Goal: Information Seeking & Learning: Learn about a topic

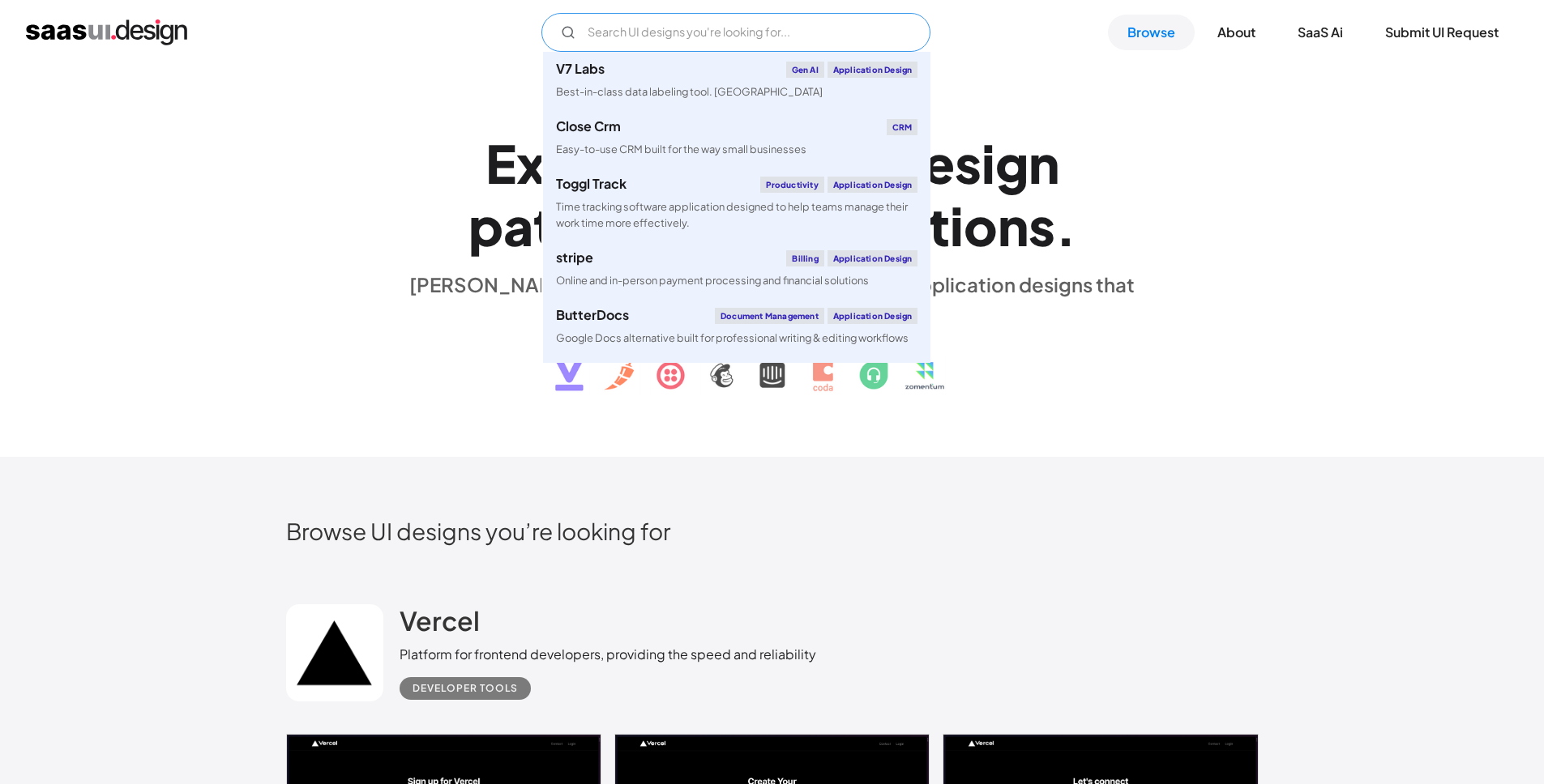
click at [804, 40] on input "Email Form" at bounding box center [735, 32] width 389 height 39
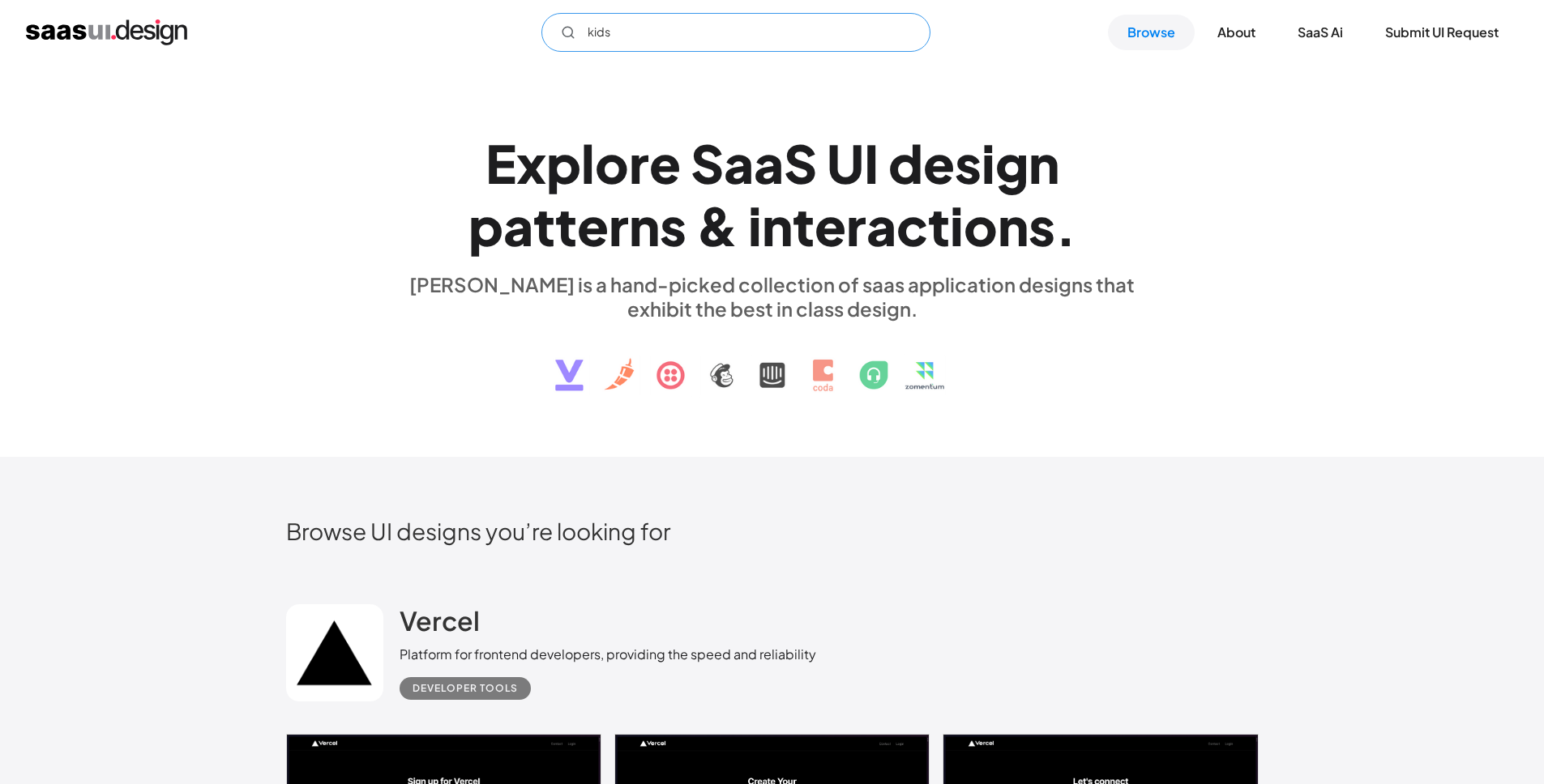
click at [658, 26] on input "kids" at bounding box center [735, 32] width 389 height 39
drag, startPoint x: 709, startPoint y: 176, endPoint x: 657, endPoint y: 64, distance: 123.5
click at [709, 176] on div "S" at bounding box center [707, 163] width 33 height 63
click at [640, 31] on input "kids" at bounding box center [735, 32] width 389 height 39
type input "kids"
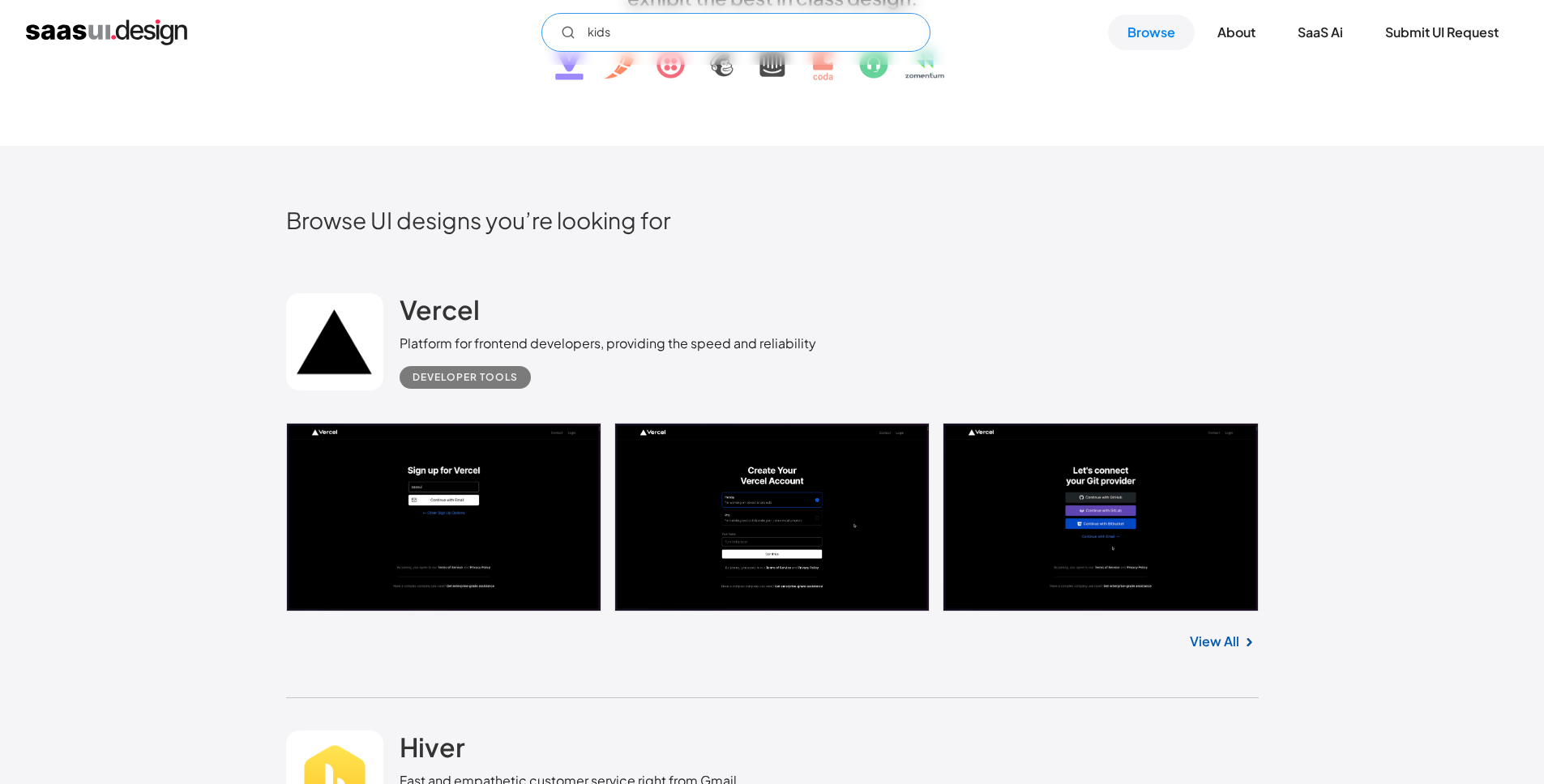
scroll to position [327, 0]
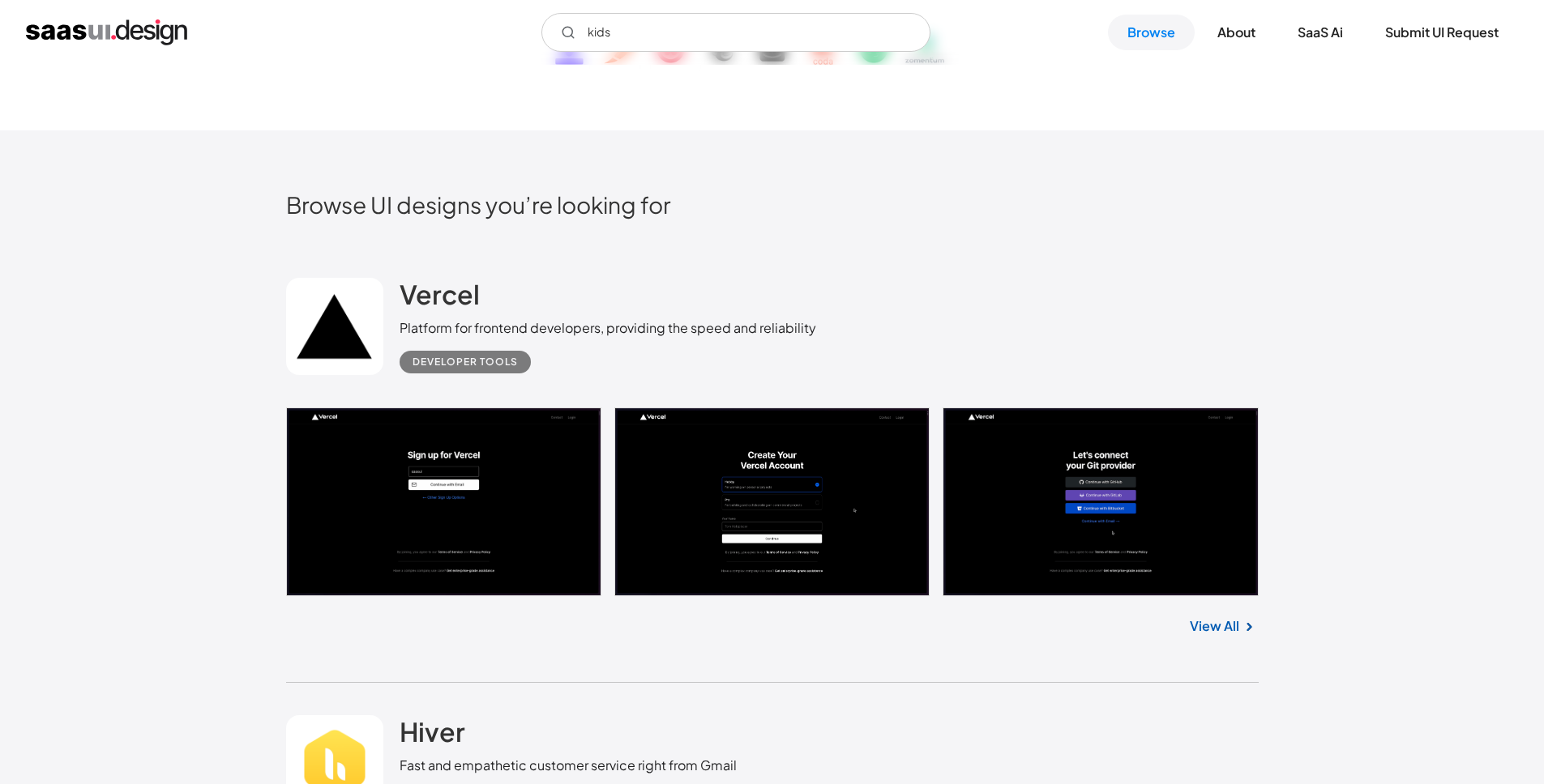
click at [656, 202] on h2 "Browse UI designs you’re looking for" at bounding box center [772, 205] width 972 height 28
drag, startPoint x: 656, startPoint y: 202, endPoint x: 584, endPoint y: 242, distance: 82.4
click at [651, 212] on h2 "Browse UI designs you’re looking for" at bounding box center [772, 205] width 972 height 28
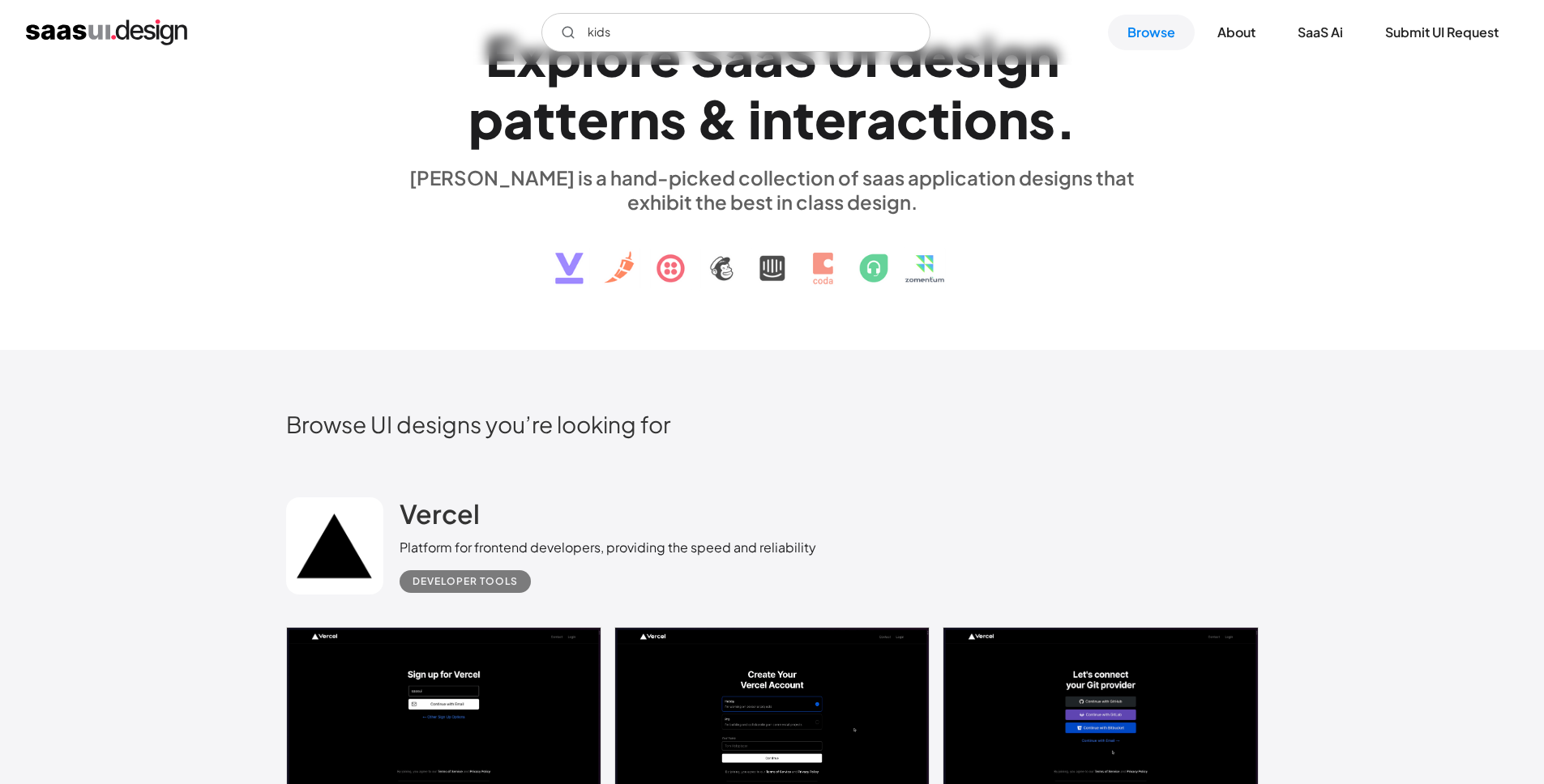
scroll to position [0, 0]
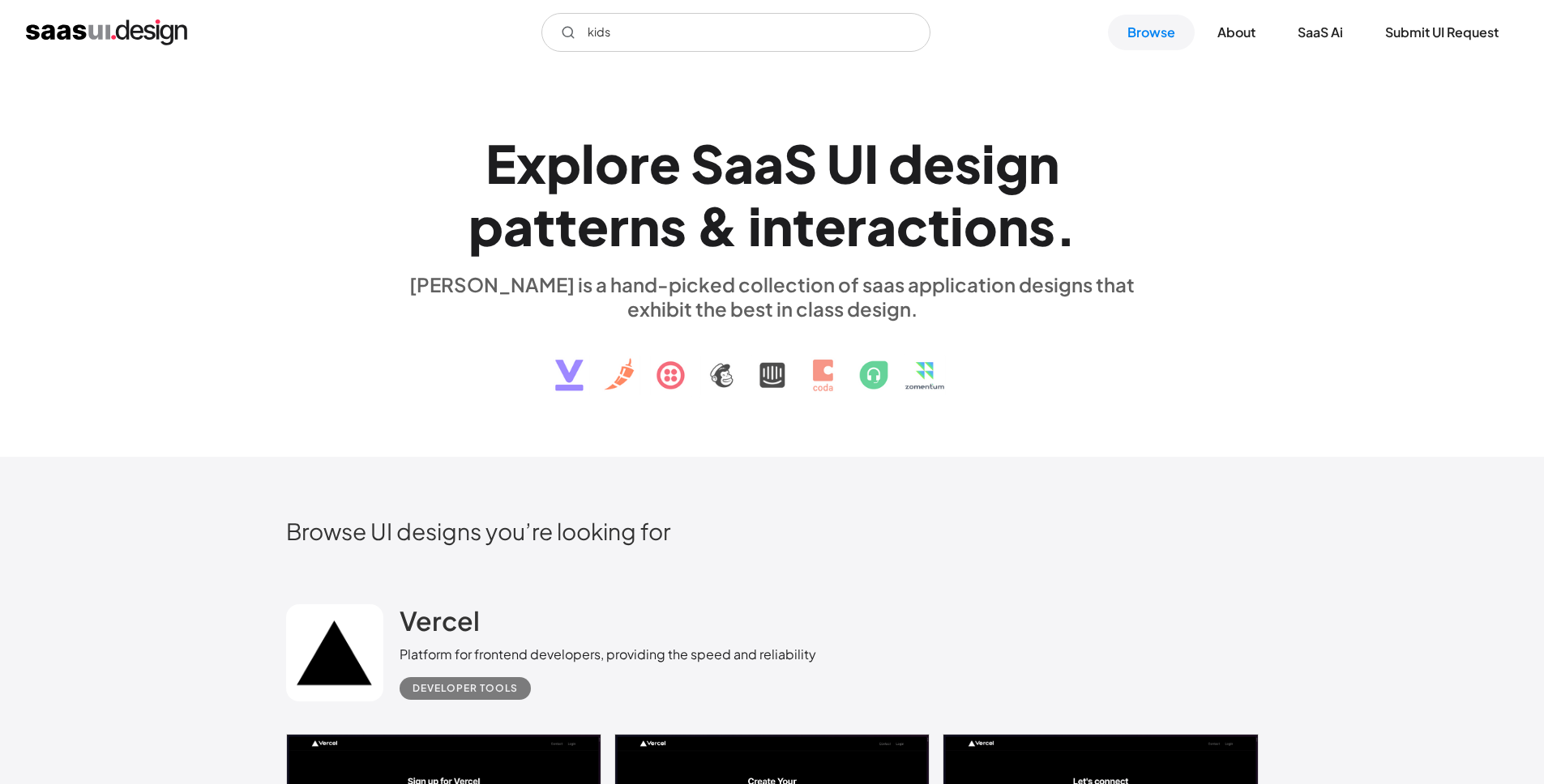
drag, startPoint x: 491, startPoint y: 249, endPoint x: 514, endPoint y: 280, distance: 38.6
click at [514, 280] on div "E x p l o r e S a a S U I d e s i g n p a t t e r n s & i n t e r a c t i o n s…" at bounding box center [772, 260] width 745 height 290
click at [514, 280] on div "[PERSON_NAME] is a hand-picked collection of saas application designs that exhi…" at bounding box center [772, 297] width 745 height 49
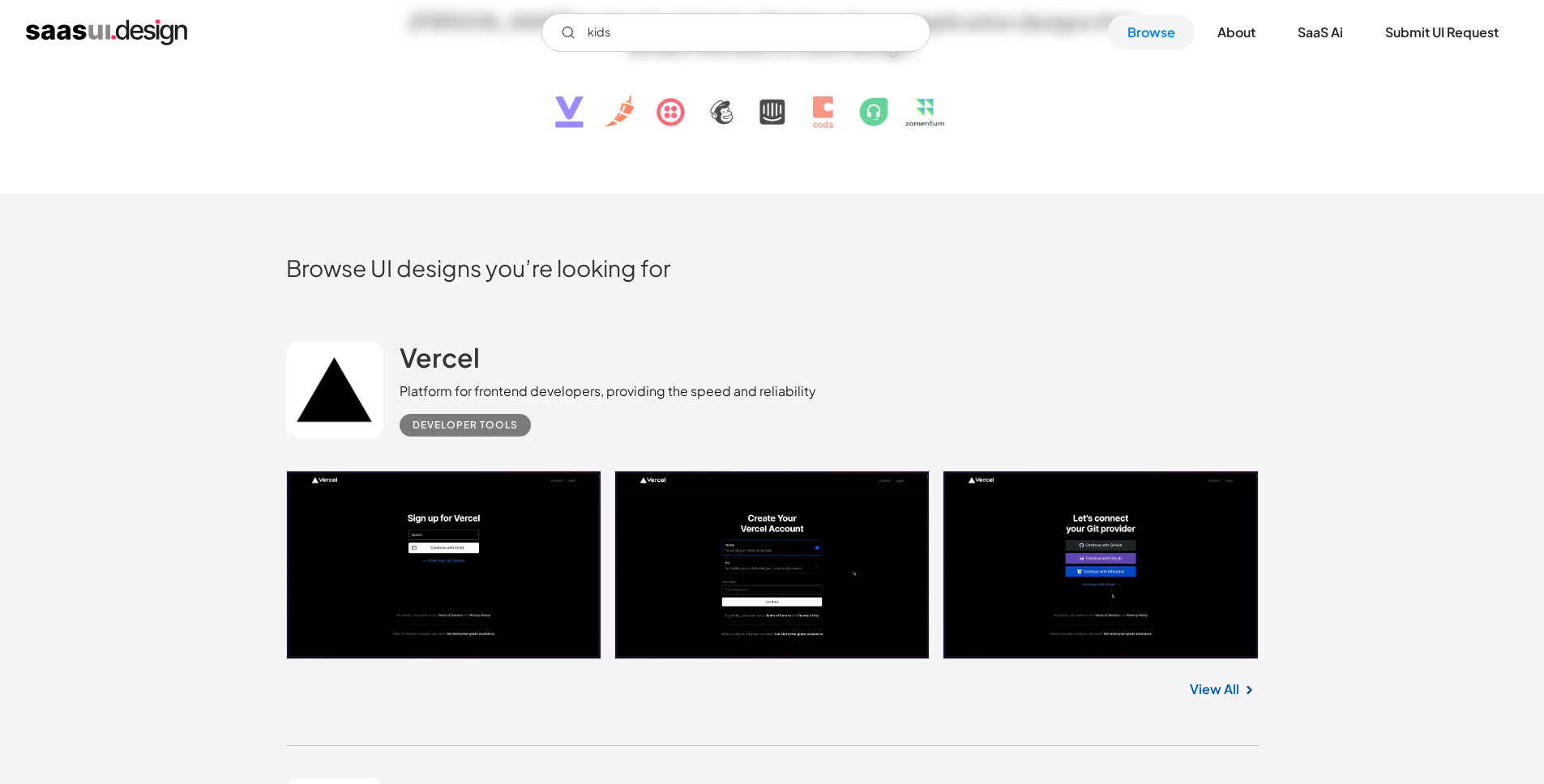
scroll to position [207, 0]
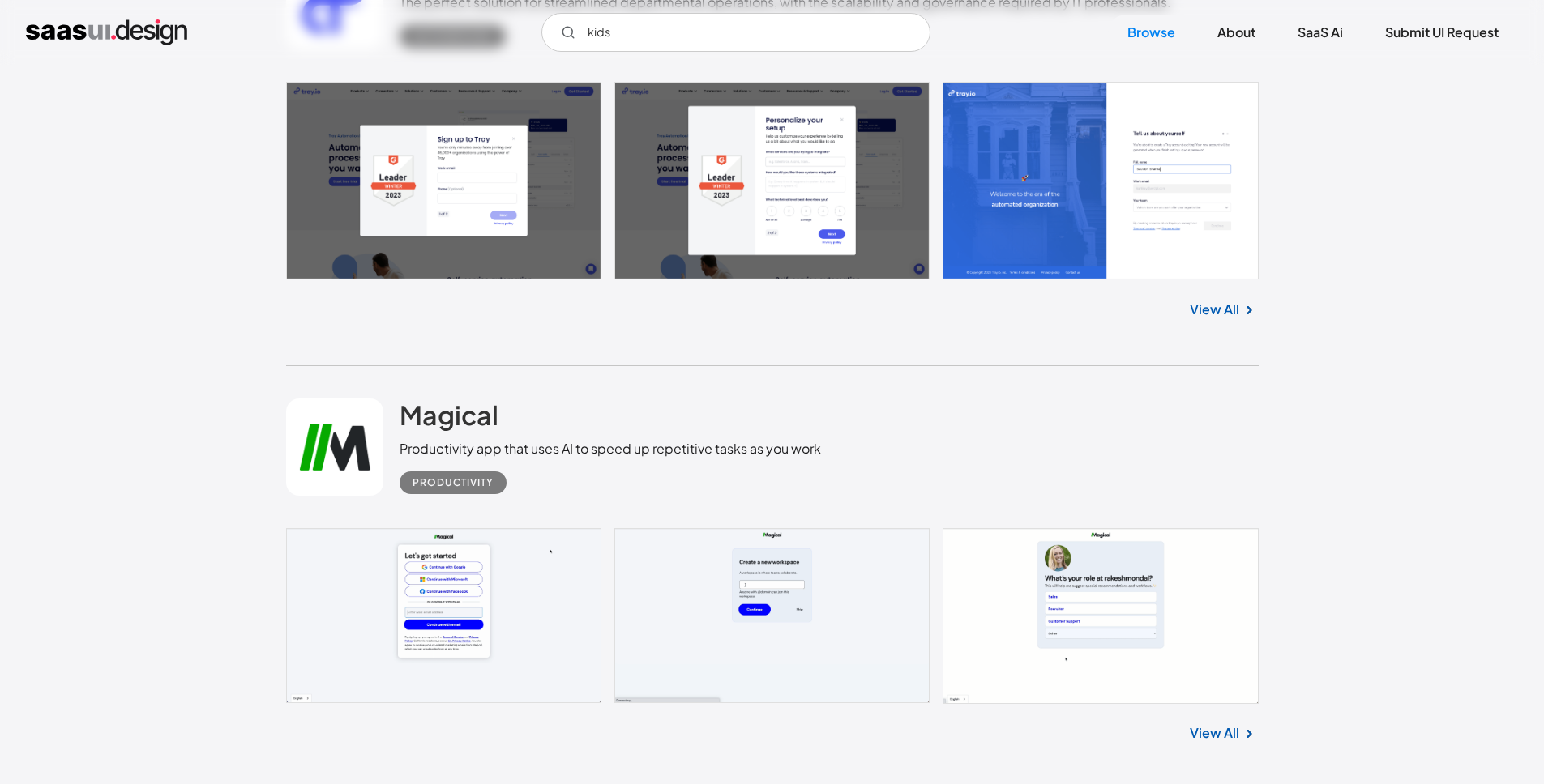
scroll to position [15607, 0]
